Goal: Register for event/course

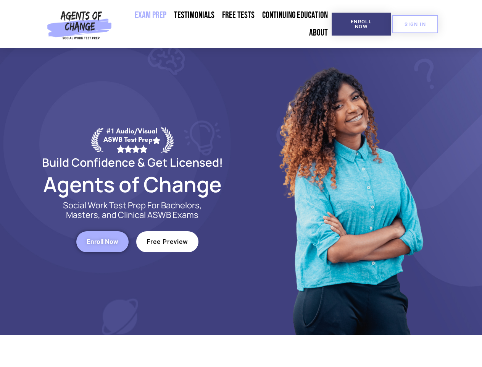
click at [241, 183] on div at bounding box center [350, 191] width 218 height 286
click at [361, 24] on span "Enroll Now" at bounding box center [361, 24] width 35 height 10
click at [416, 24] on span "SIGN IN" at bounding box center [415, 24] width 21 height 5
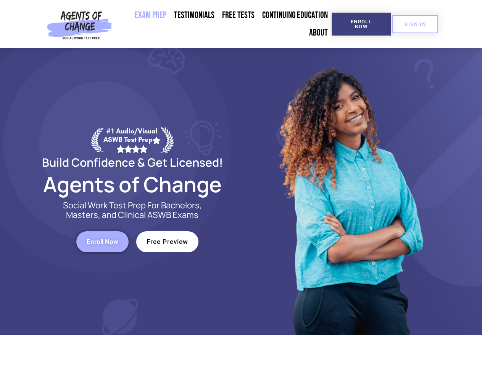
click at [102, 241] on span "Enroll Now" at bounding box center [103, 241] width 32 height 6
click at [167, 241] on span "Free Preview" at bounding box center [168, 241] width 42 height 6
